Goal: Task Accomplishment & Management: Manage account settings

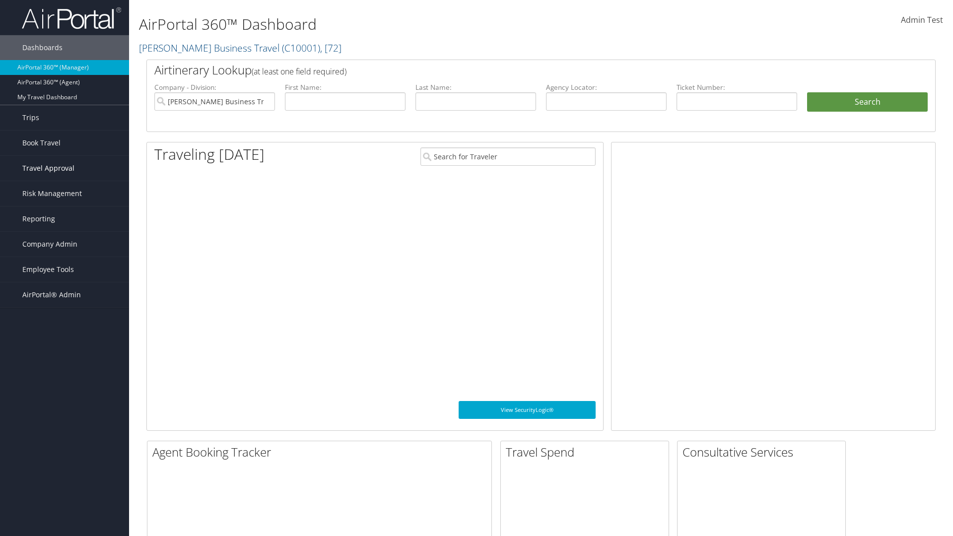
click at [65, 168] on span "Travel Approval" at bounding box center [48, 168] width 52 height 25
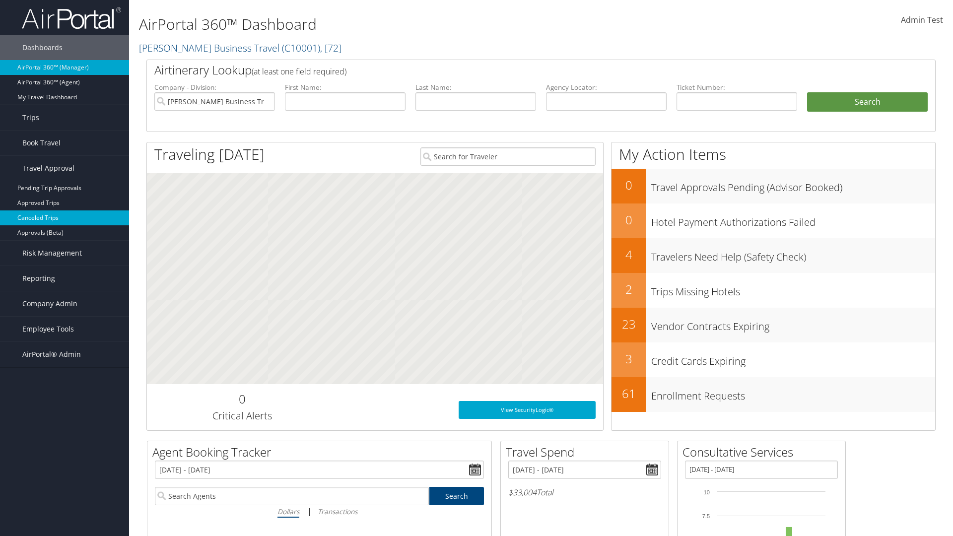
click at [65, 218] on link "Canceled Trips" at bounding box center [64, 217] width 129 height 15
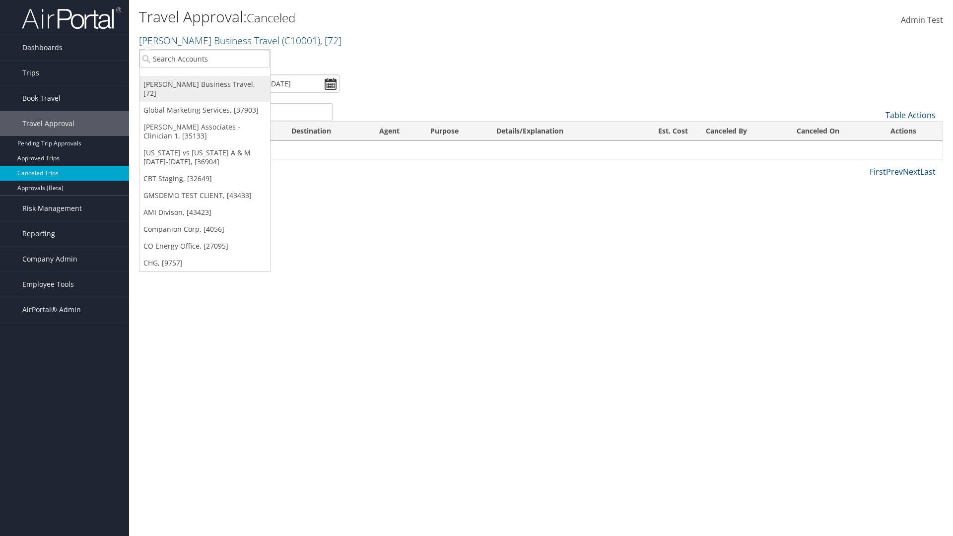
click at [204, 84] on link "[PERSON_NAME] Business Travel, [72]" at bounding box center [204, 89] width 130 height 26
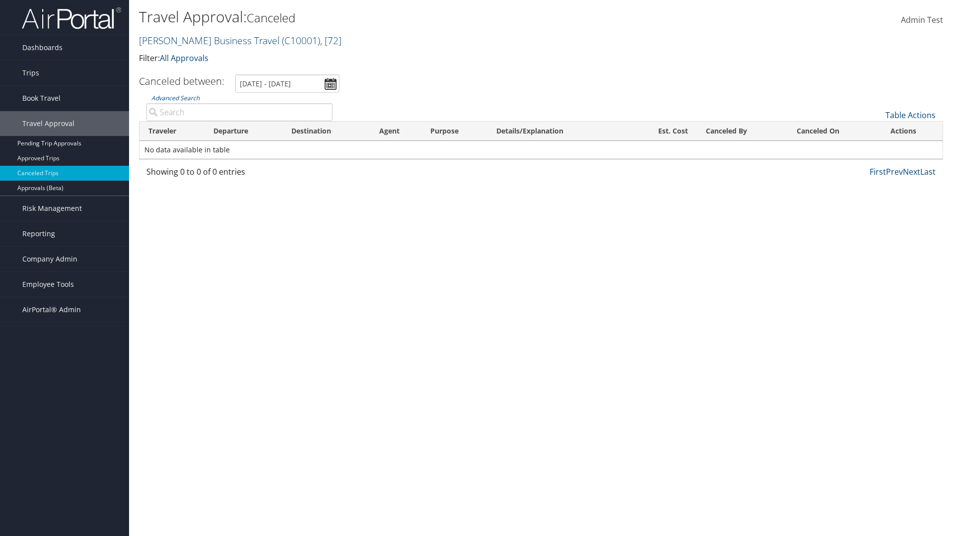
click at [204, 40] on link "Christopherson Business Travel ( C10001 ) , [ 72 ]" at bounding box center [240, 40] width 202 height 13
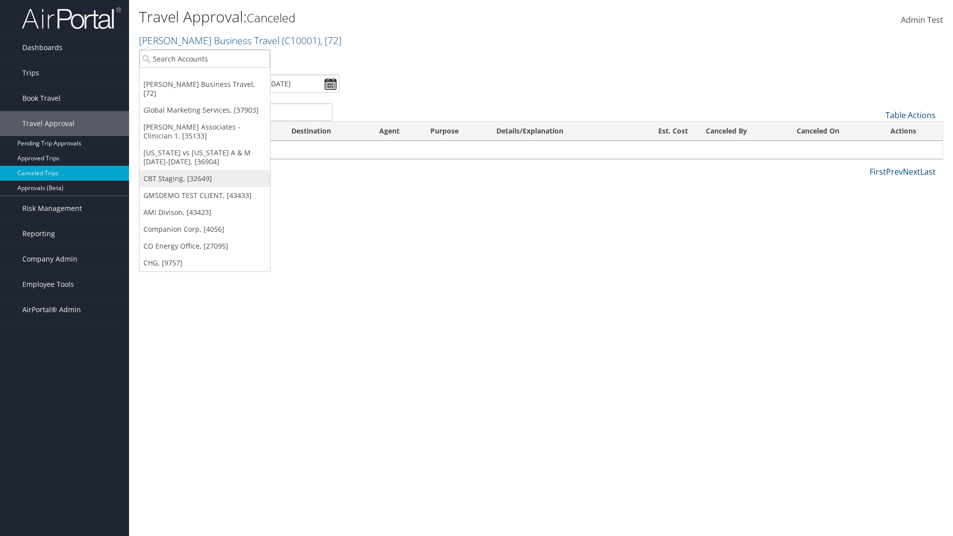
click at [204, 170] on link "CBT Staging, [32649]" at bounding box center [204, 178] width 130 height 17
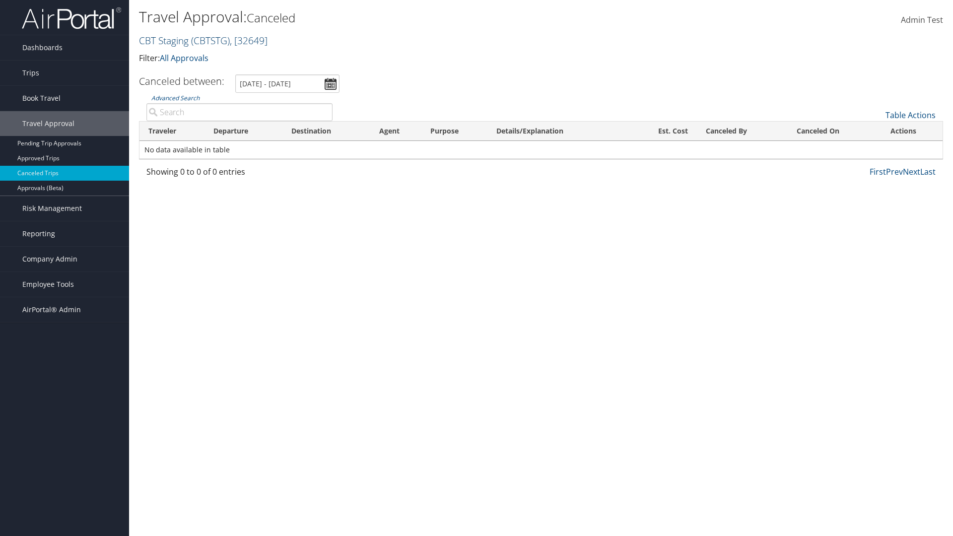
click at [164, 40] on link "CBT Staging ( CBTSTG ) , [ 32649 ]" at bounding box center [203, 40] width 129 height 13
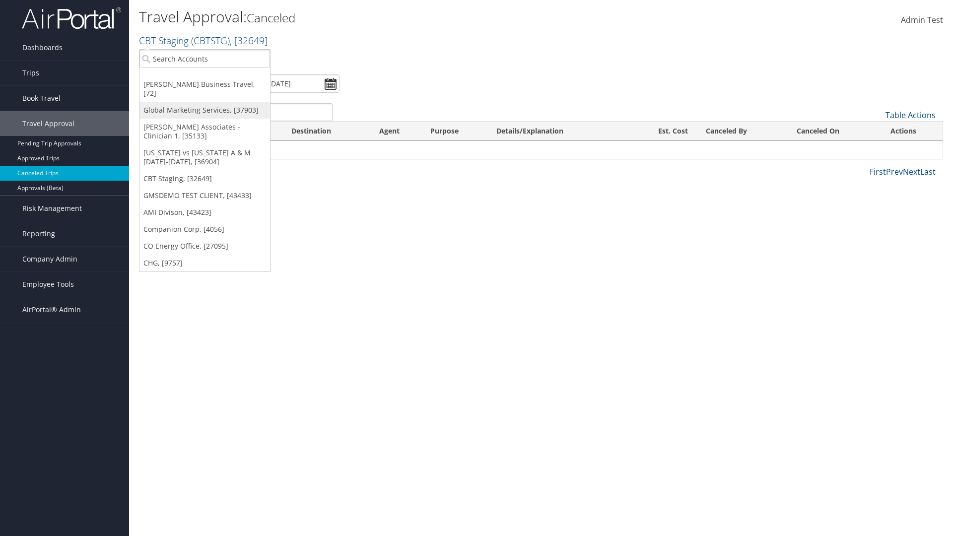
click at [204, 102] on link "Global Marketing Services, [37903]" at bounding box center [204, 110] width 130 height 17
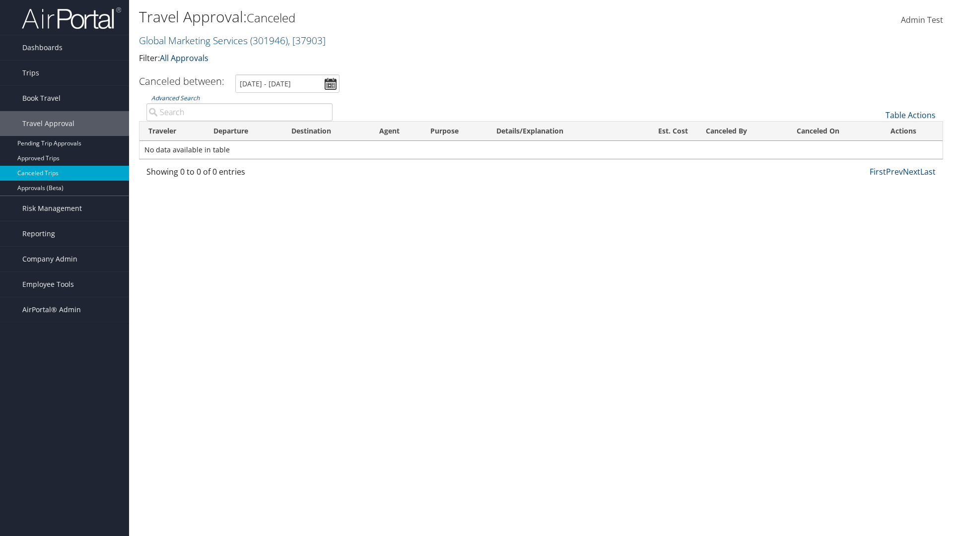
click at [186, 58] on link "All Approvals" at bounding box center [184, 58] width 49 height 11
click at [227, 73] on link "My Approvals" at bounding box center [227, 73] width 130 height 17
click at [172, 131] on th "Traveler" at bounding box center [171, 131] width 65 height 19
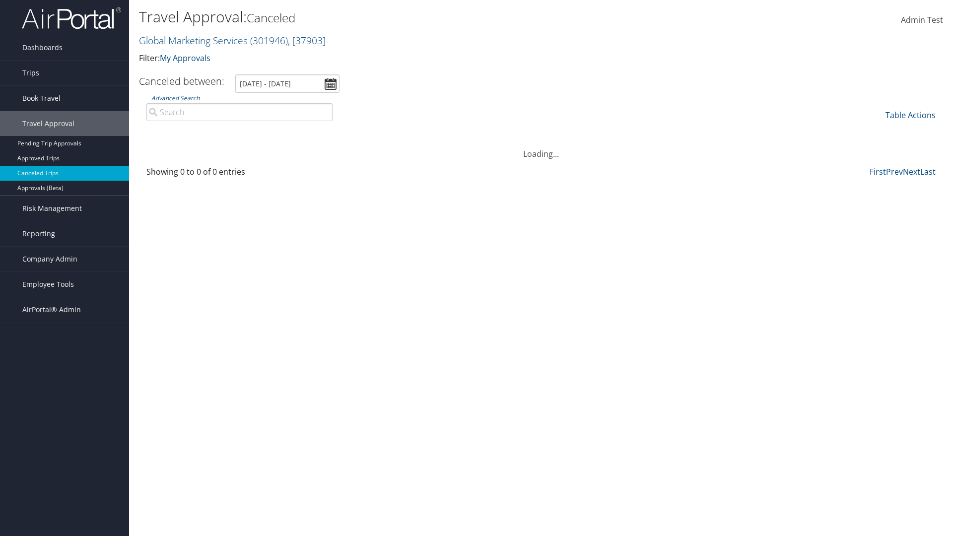
click at [326, 131] on th "Destination" at bounding box center [326, 131] width 88 height 19
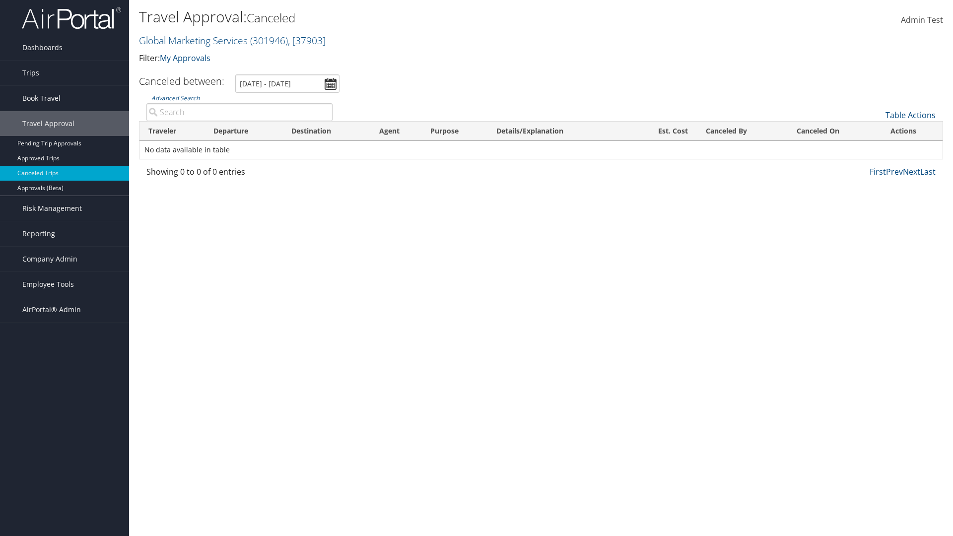
click at [326, 131] on th "Destination" at bounding box center [326, 131] width 88 height 19
click at [243, 131] on th "Departure" at bounding box center [243, 131] width 78 height 19
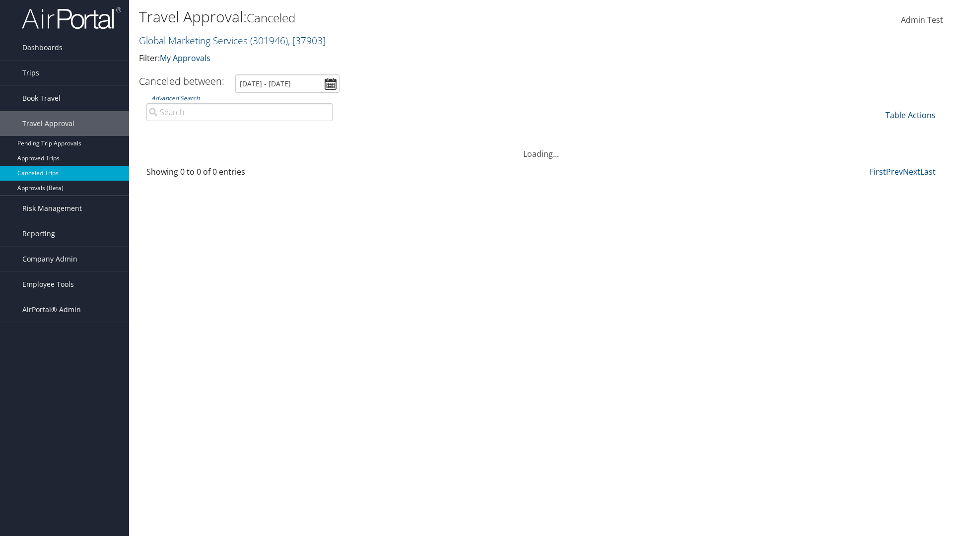
click at [243, 131] on th "Departure" at bounding box center [243, 131] width 78 height 19
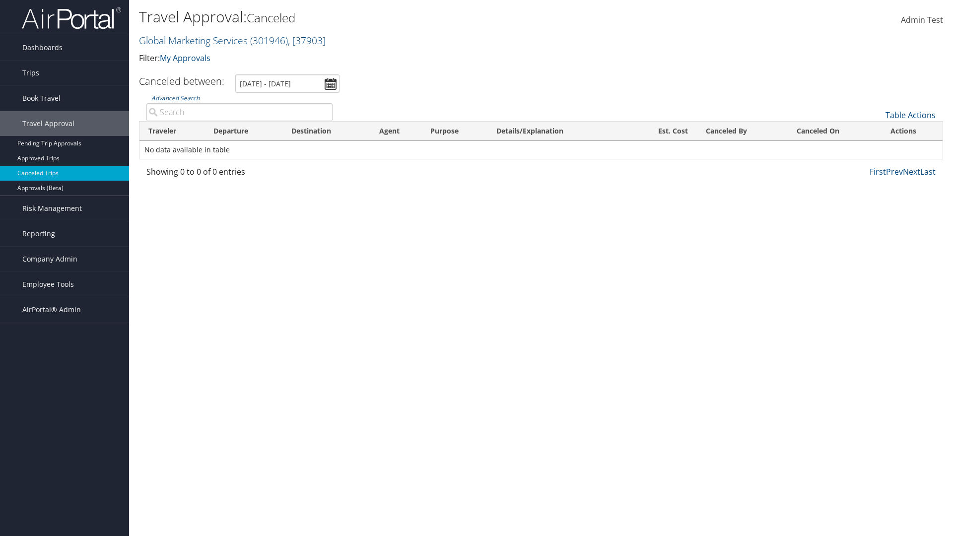
click at [662, 131] on th "Est. Cost" at bounding box center [662, 131] width 68 height 19
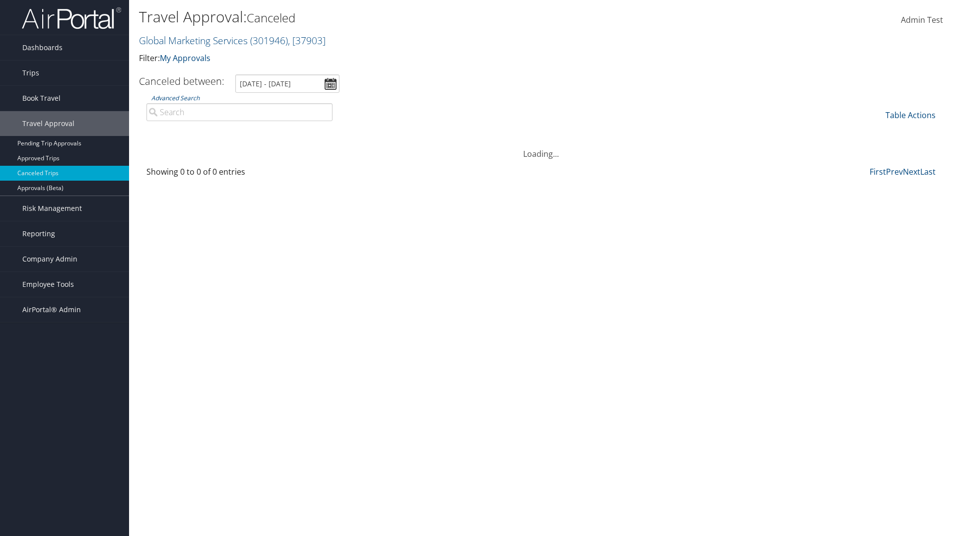
click at [742, 131] on th "Canceled By" at bounding box center [742, 131] width 91 height 19
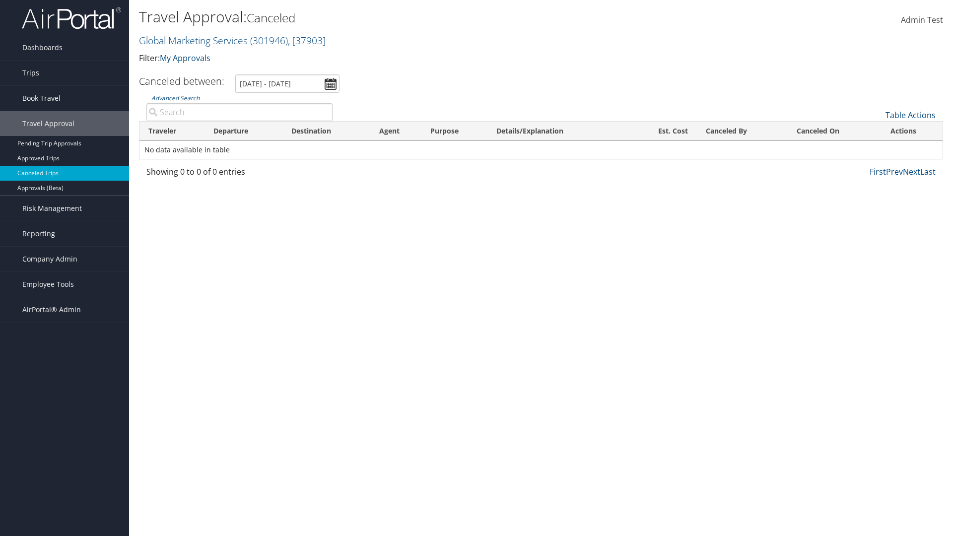
click at [742, 131] on th "Canceled By" at bounding box center [742, 131] width 91 height 19
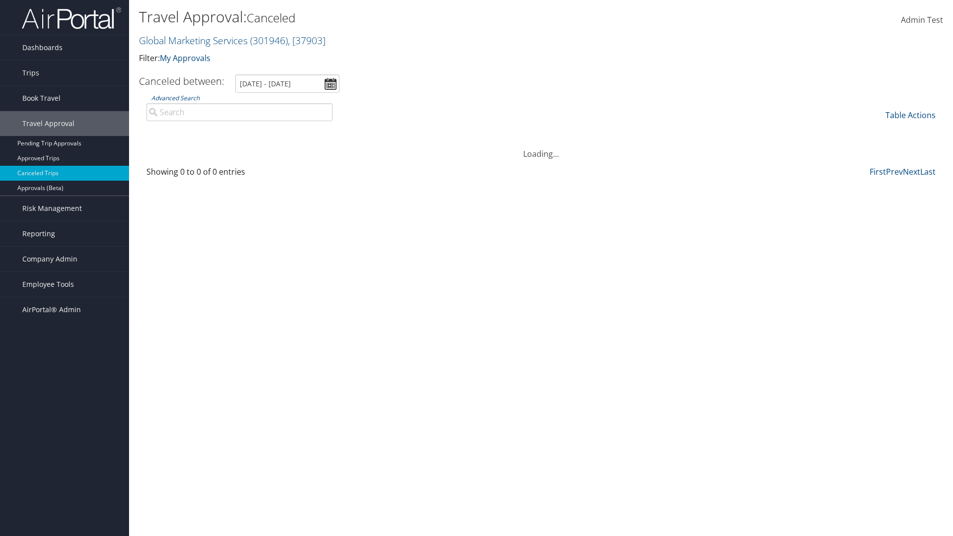
click at [834, 131] on th "Canceled On" at bounding box center [833, 131] width 93 height 19
click at [910, 115] on link "Table Actions" at bounding box center [910, 115] width 50 height 11
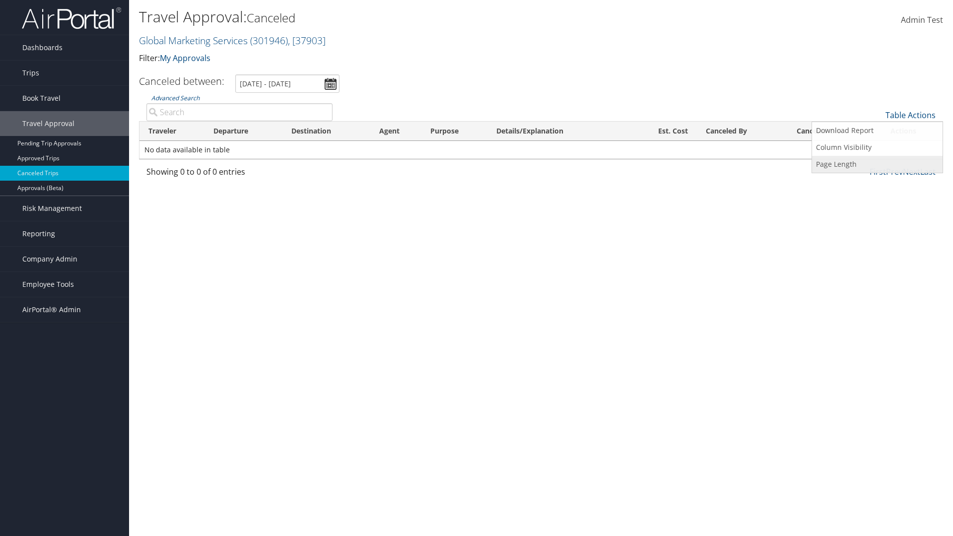
click at [877, 164] on link "Page Length" at bounding box center [877, 164] width 130 height 17
click at [877, 148] on link "25" at bounding box center [877, 148] width 130 height 17
click at [910, 115] on link "Table Actions" at bounding box center [910, 115] width 50 height 11
click at [877, 164] on link "Page Length" at bounding box center [877, 164] width 130 height 17
click at [877, 165] on link "50" at bounding box center [877, 165] width 130 height 17
